Goal: Information Seeking & Learning: Learn about a topic

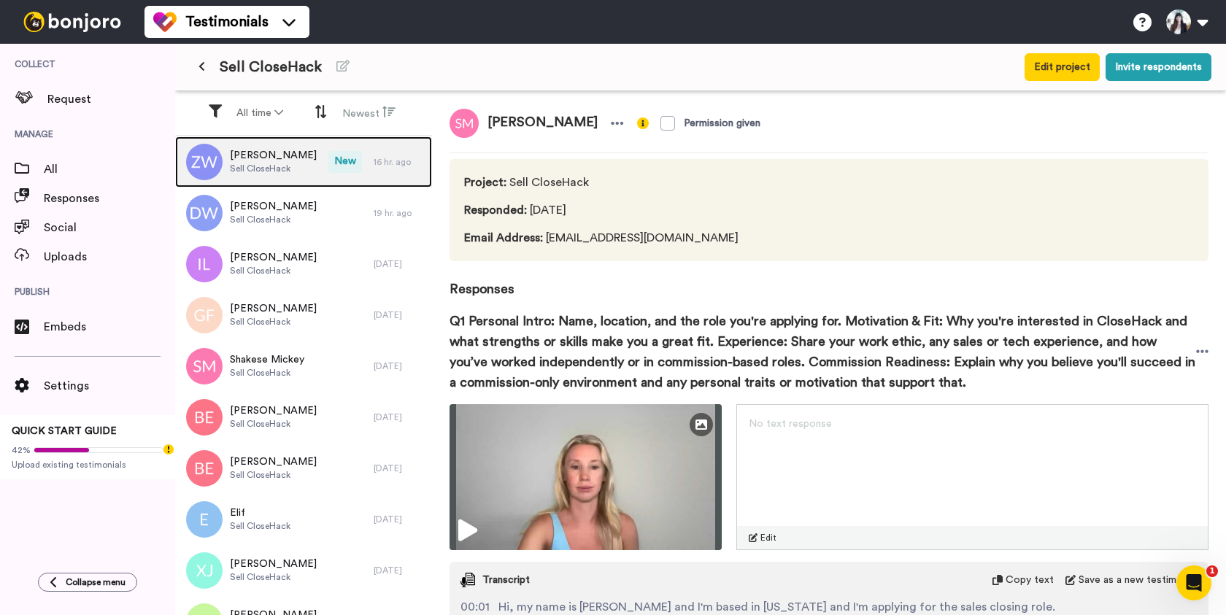
click at [298, 171] on div "Zach Wallace Sell CloseHack" at bounding box center [251, 161] width 153 height 51
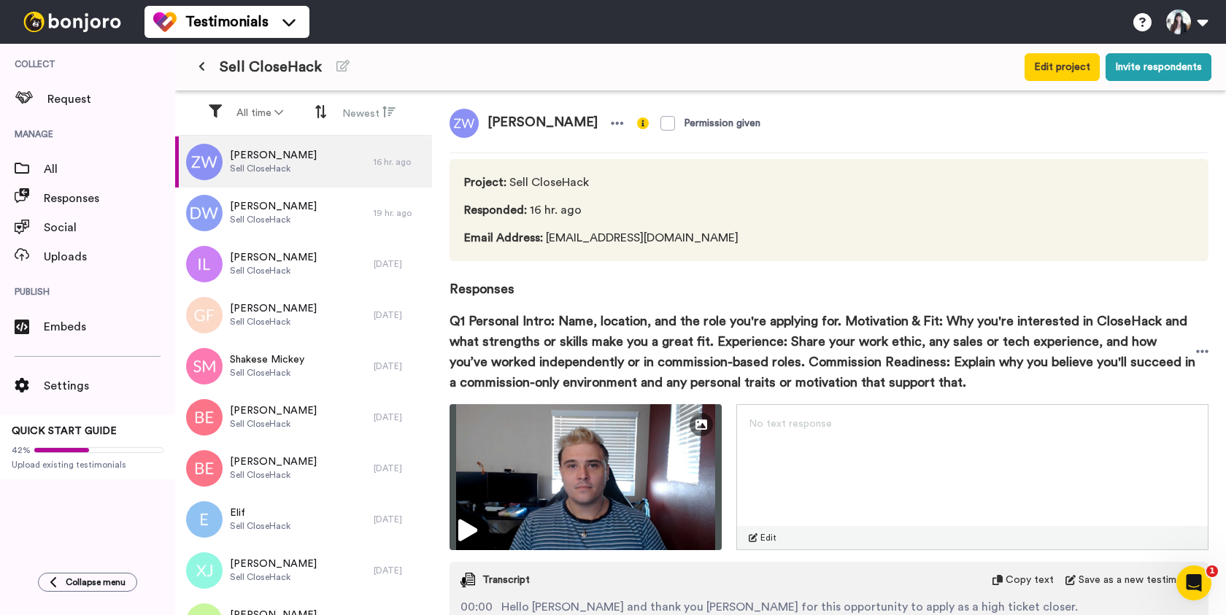
click at [514, 115] on span "[PERSON_NAME]" at bounding box center [543, 123] width 128 height 29
copy div "[PERSON_NAME]"
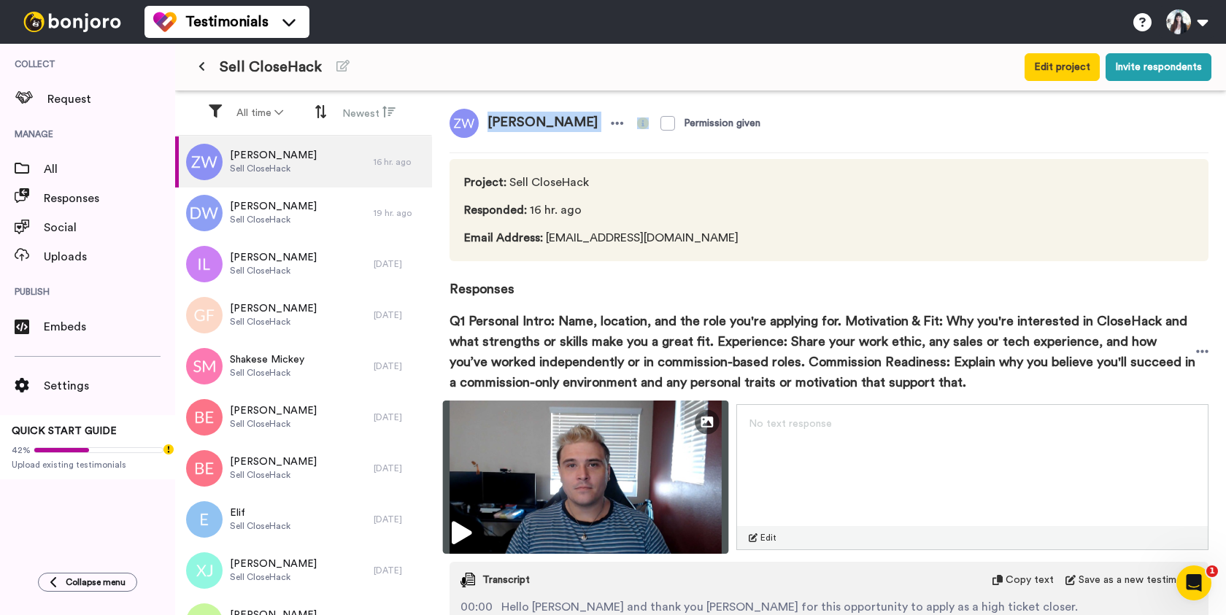
click at [550, 465] on img at bounding box center [586, 476] width 286 height 153
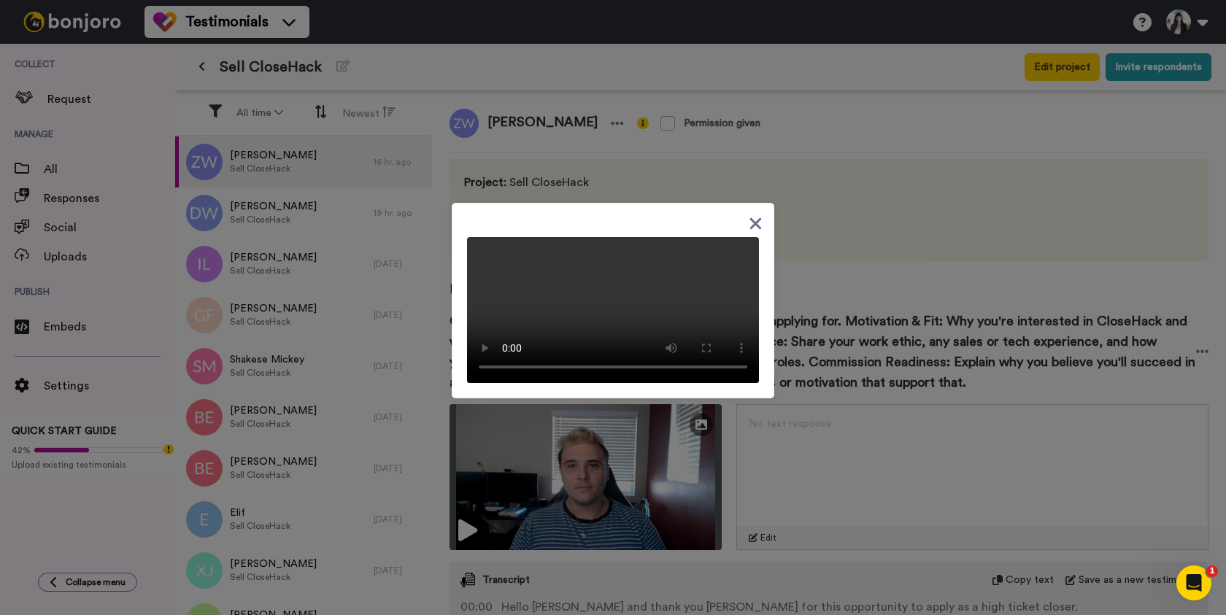
click at [759, 214] on icon at bounding box center [755, 223] width 14 height 18
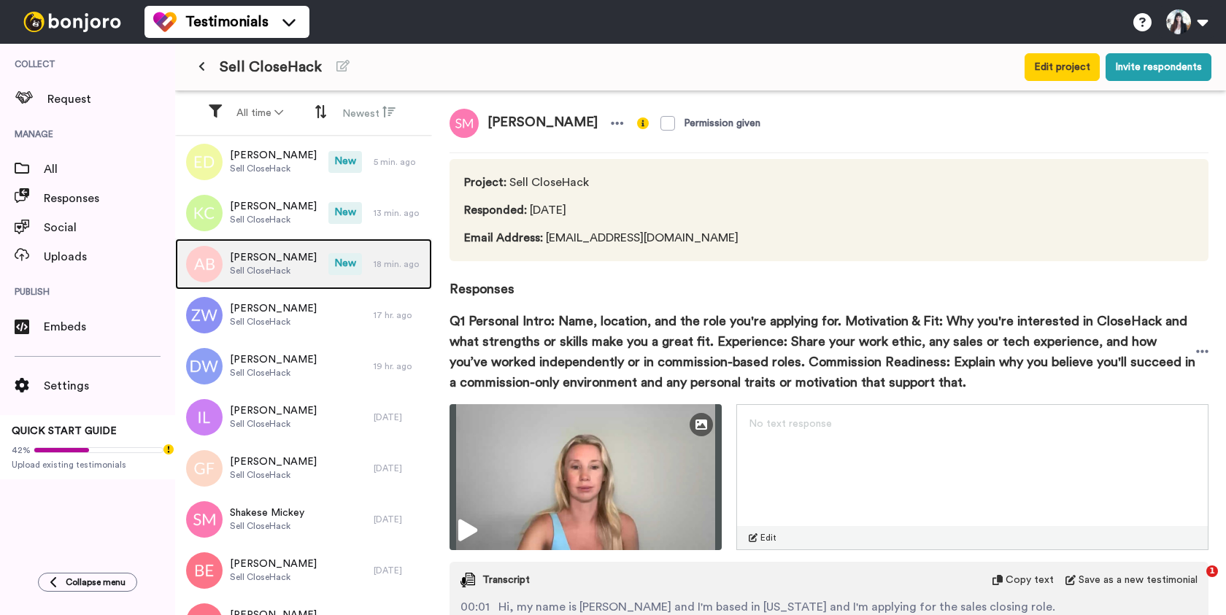
click at [273, 268] on span "Sell CloseHack" at bounding box center [273, 271] width 87 height 12
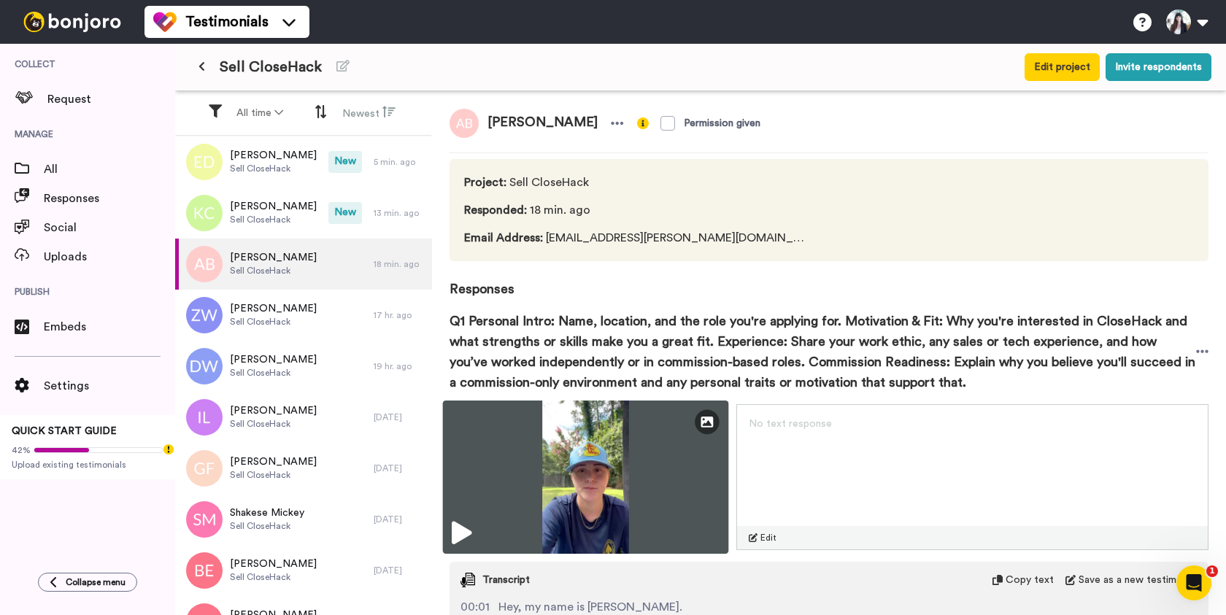
click at [551, 473] on img at bounding box center [586, 476] width 286 height 153
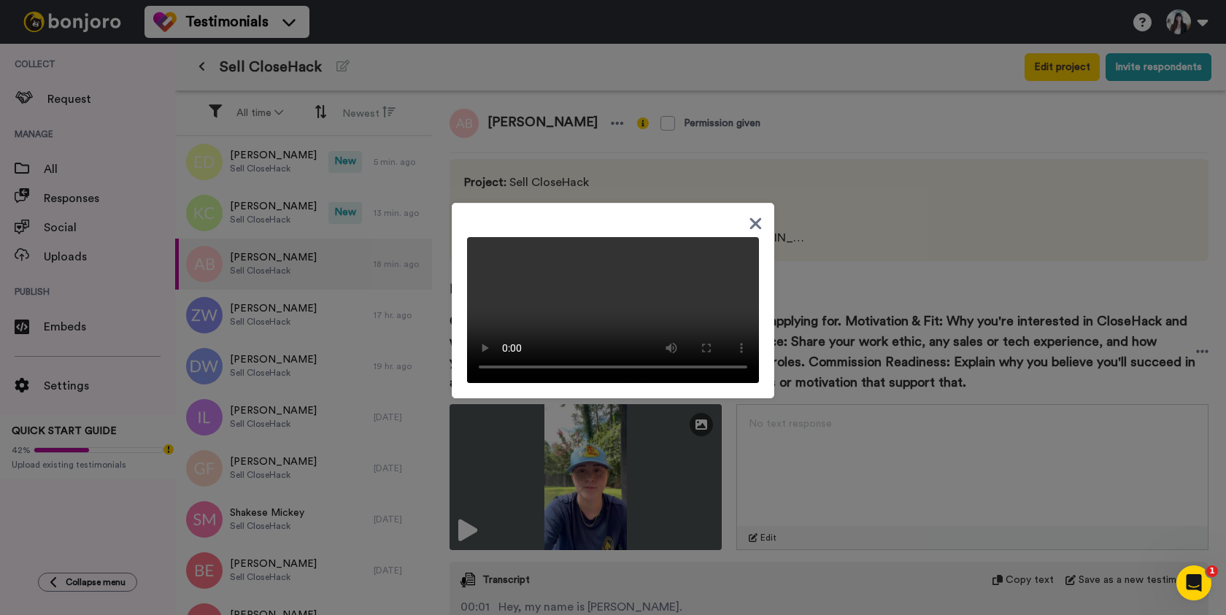
click at [755, 217] on icon at bounding box center [756, 223] width 12 height 12
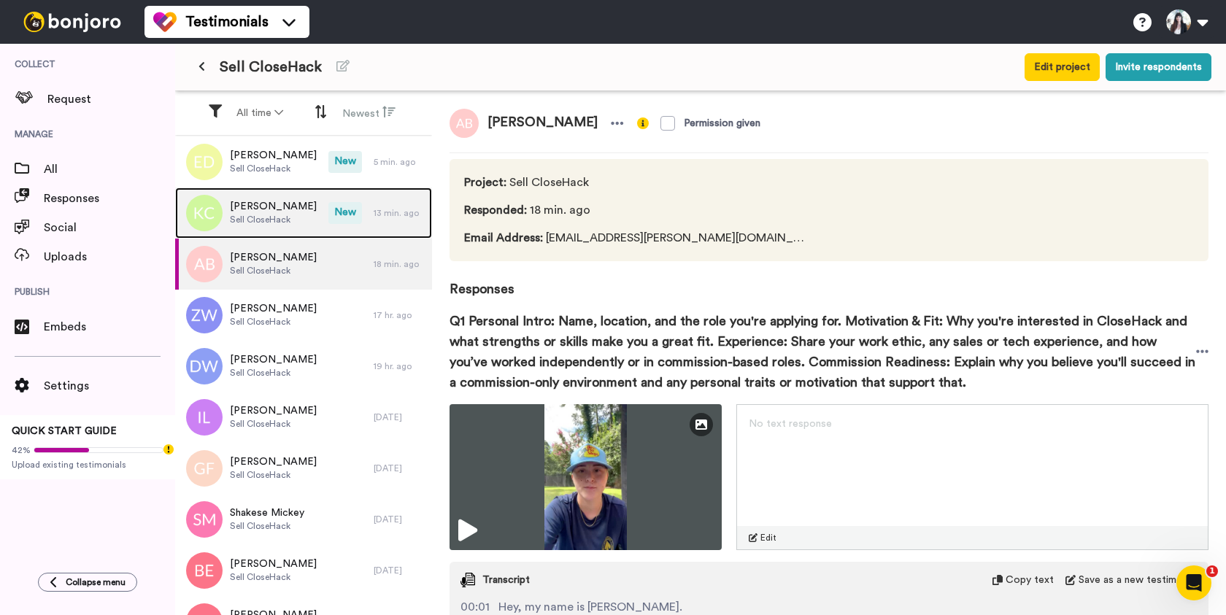
click at [265, 214] on span "Sell CloseHack" at bounding box center [273, 220] width 87 height 12
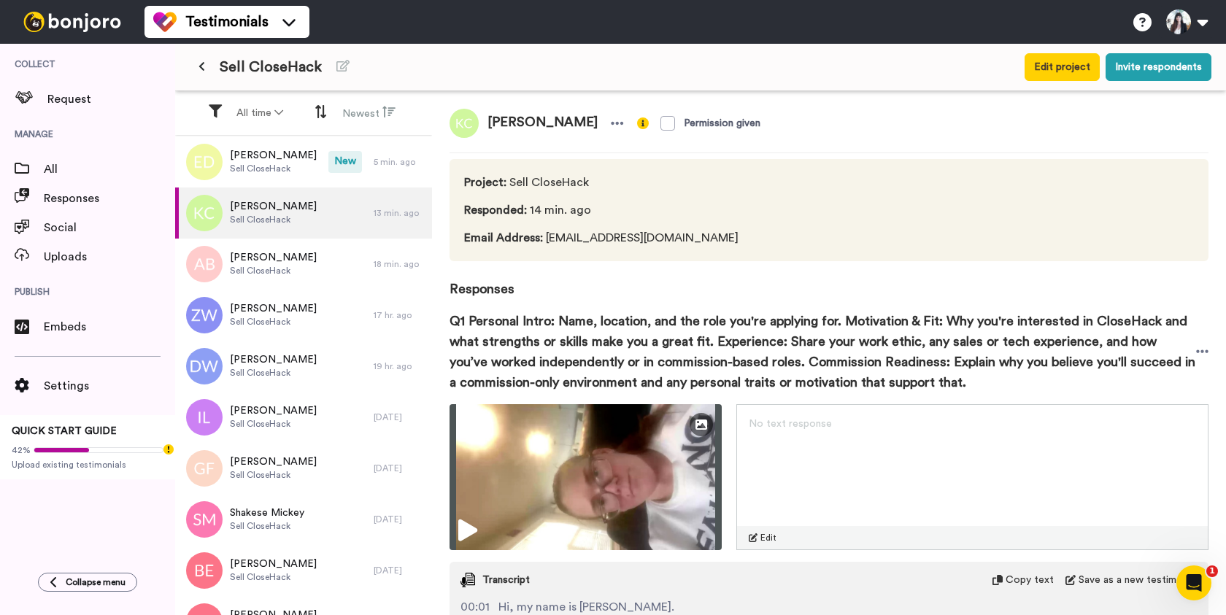
click at [509, 125] on span "[PERSON_NAME]" at bounding box center [543, 123] width 128 height 29
copy div "[PERSON_NAME]"
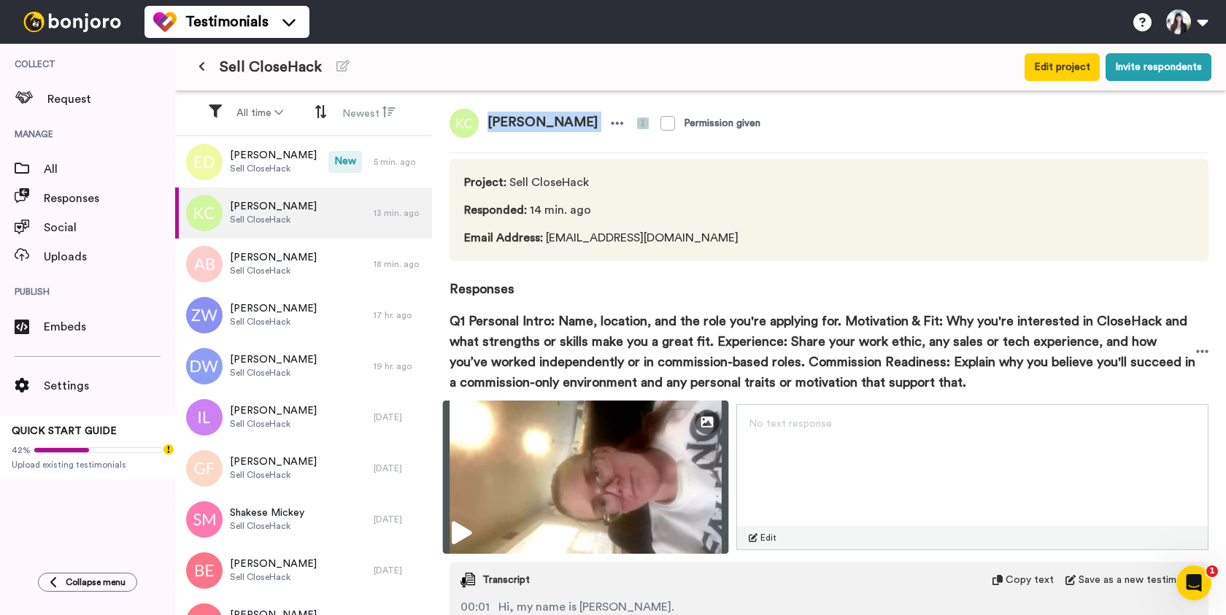
click at [552, 452] on img at bounding box center [586, 476] width 286 height 153
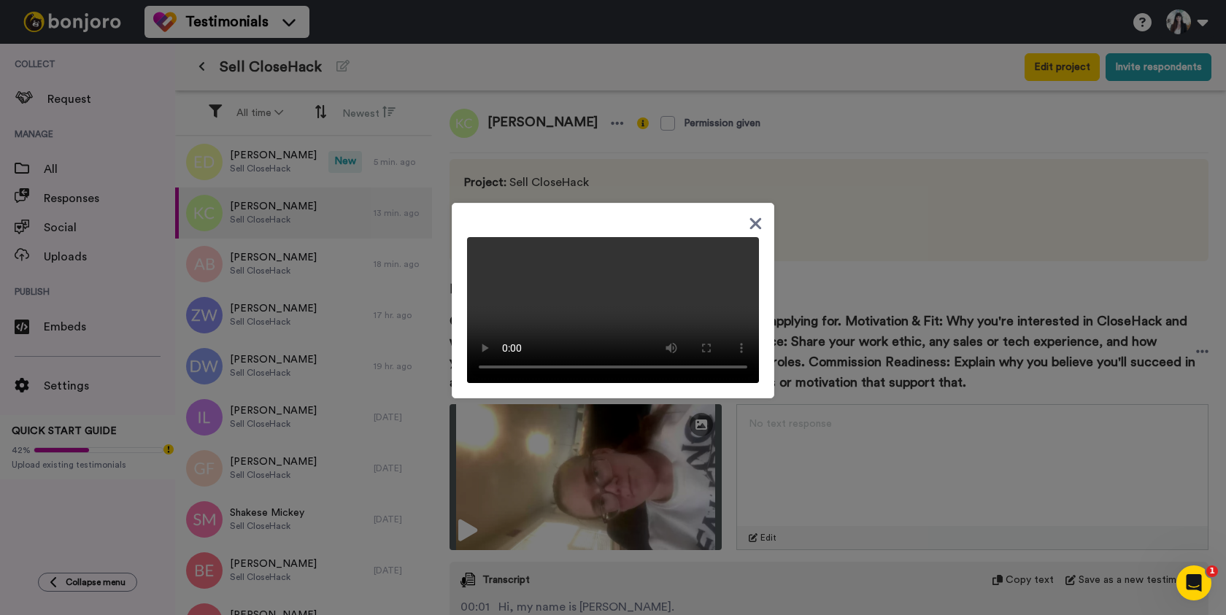
click at [756, 217] on icon at bounding box center [756, 223] width 12 height 12
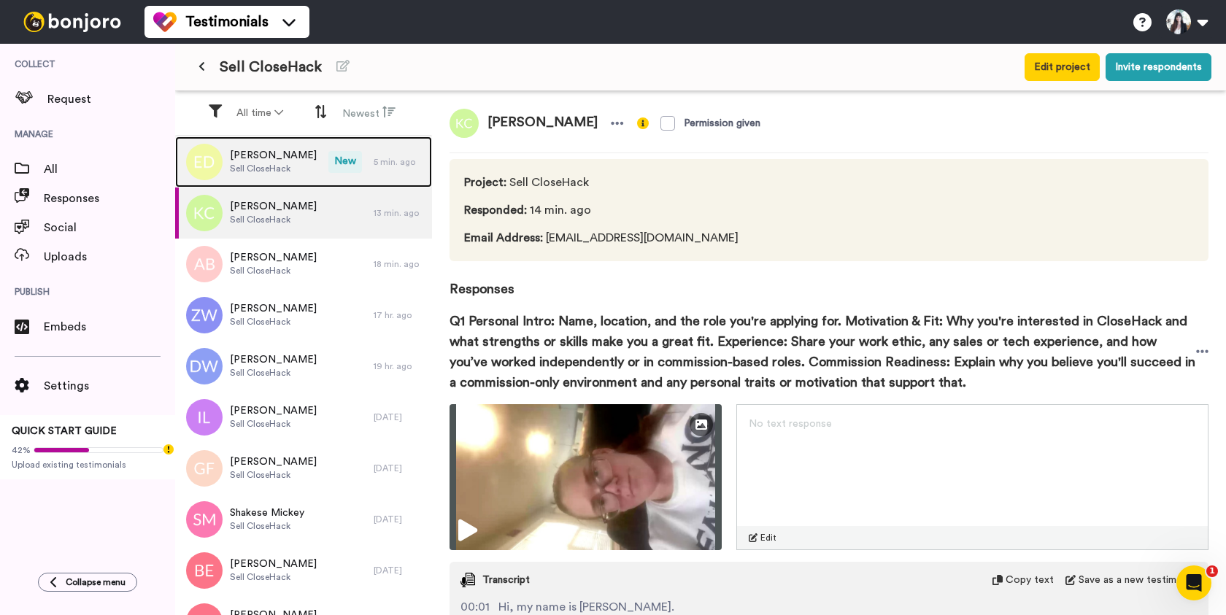
click at [270, 182] on div "[PERSON_NAME] CloseHack" at bounding box center [251, 161] width 153 height 51
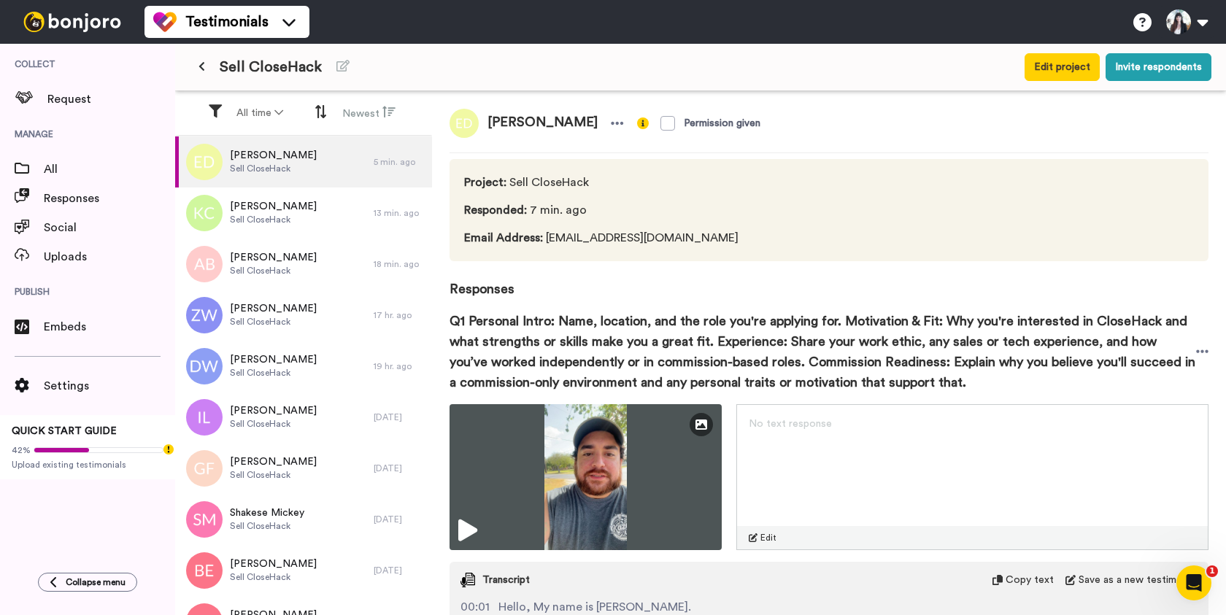
click at [504, 125] on span "[PERSON_NAME]" at bounding box center [543, 123] width 128 height 29
copy div "[PERSON_NAME]"
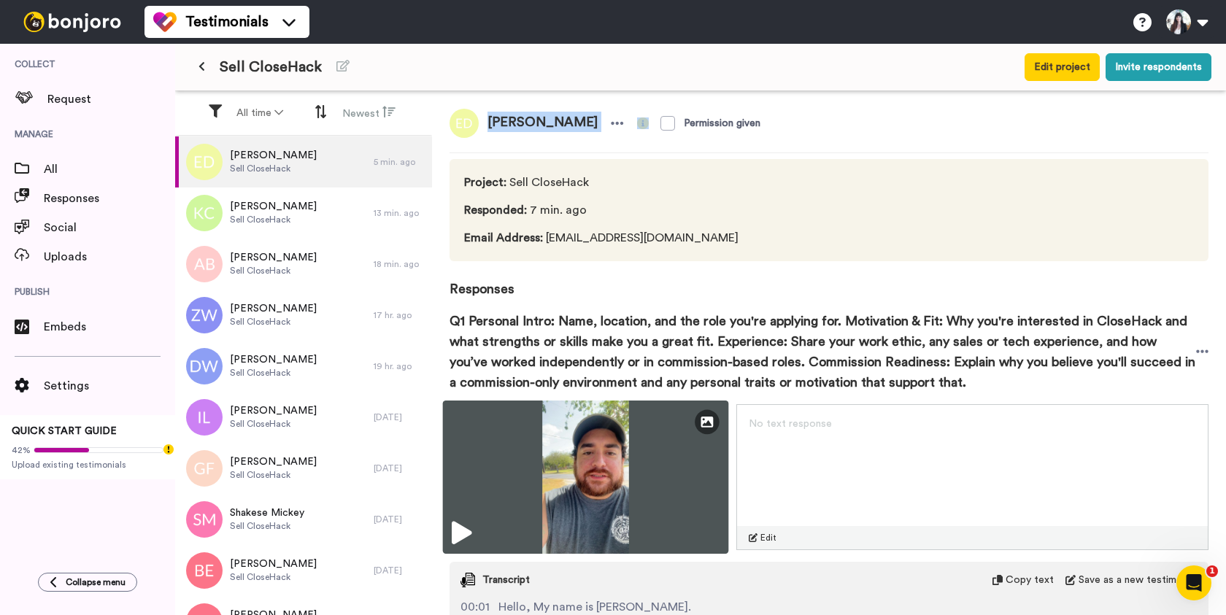
click at [560, 509] on img at bounding box center [586, 476] width 286 height 153
